Goal: Task Accomplishment & Management: Use online tool/utility

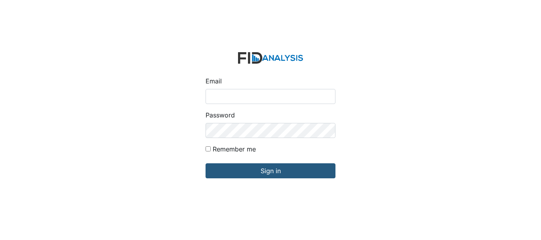
click at [230, 98] on input "Email" at bounding box center [271, 96] width 130 height 15
type input "[EMAIL_ADDRESS][DOMAIN_NAME]"
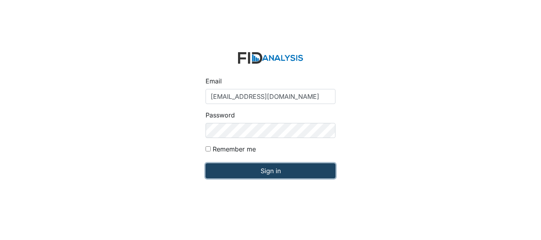
click at [257, 168] on input "Sign in" at bounding box center [271, 171] width 130 height 15
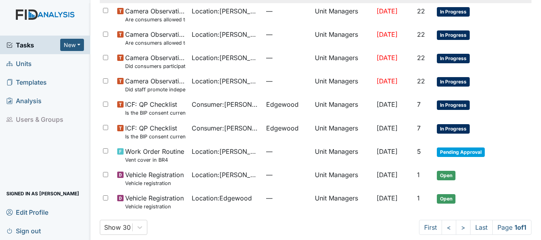
scroll to position [141, 0]
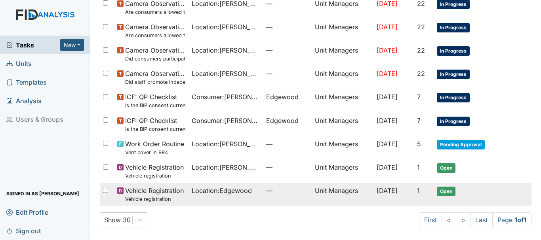
click at [202, 187] on span "Location : Edgewood" at bounding box center [222, 191] width 60 height 10
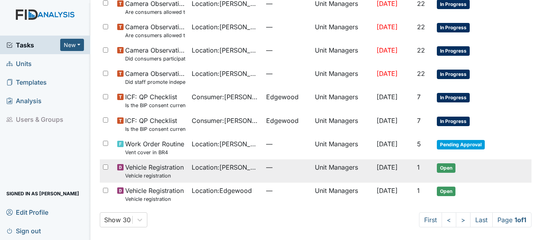
click at [164, 170] on span "Vehicle Registration Vehicle registration" at bounding box center [154, 171] width 59 height 17
click at [210, 167] on span "Location : Dixon Rd." at bounding box center [226, 168] width 68 height 10
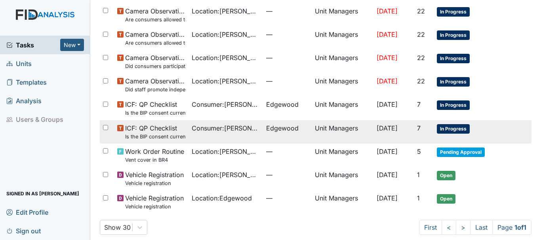
scroll to position [141, 0]
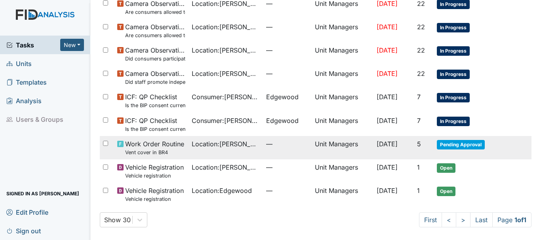
click at [469, 143] on span "Pending Approval" at bounding box center [461, 145] width 48 height 10
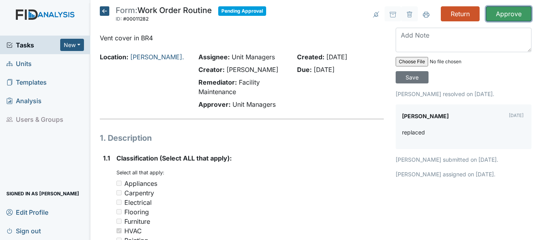
click at [507, 18] on input "Approve" at bounding box center [509, 13] width 46 height 15
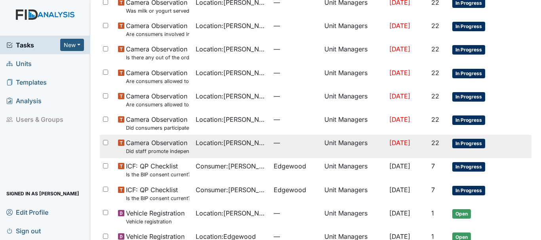
scroll to position [143, 0]
